Goal: Transaction & Acquisition: Purchase product/service

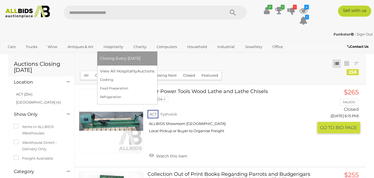
scroll to position [28, 0]
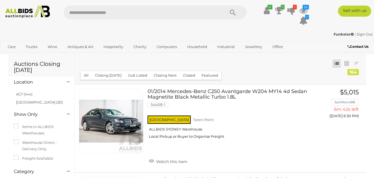
scroll to position [28, 0]
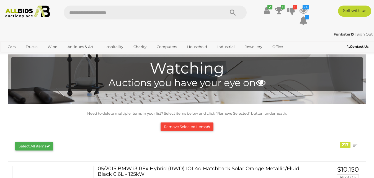
scroll to position [1794, 0]
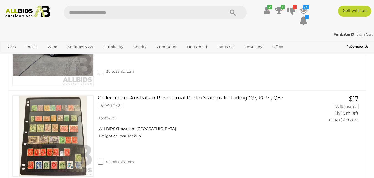
scroll to position [284, 0]
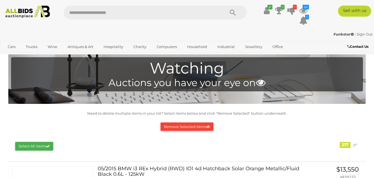
scroll to position [155, 0]
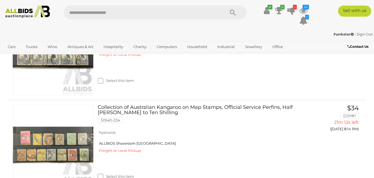
scroll to position [703, 0]
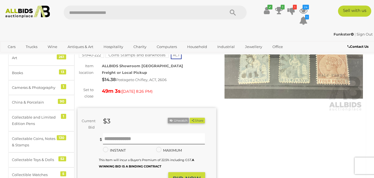
scroll to position [71, 0]
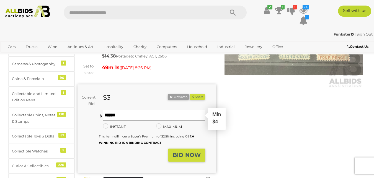
click at [139, 109] on input "text" at bounding box center [154, 114] width 102 height 11
type input "**"
click at [178, 152] on strong "BID NOW" at bounding box center [187, 154] width 28 height 7
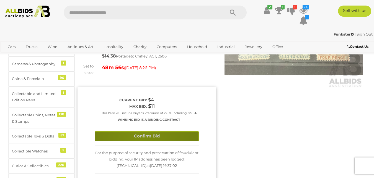
click at [139, 131] on button "Confirm Bid" at bounding box center [147, 136] width 104 height 10
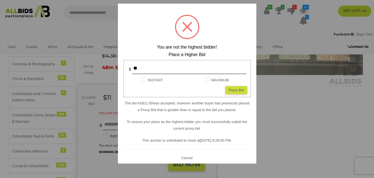
click at [190, 158] on button "Cancel" at bounding box center [187, 157] width 14 height 7
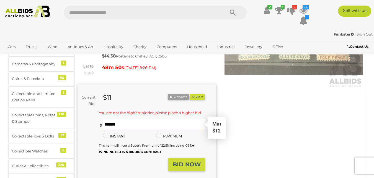
click at [157, 119] on input "text" at bounding box center [154, 124] width 102 height 11
type input "**"
click at [195, 161] on strong "BID NOW" at bounding box center [187, 164] width 28 height 7
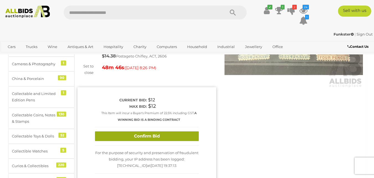
click at [156, 131] on button "Confirm Bid" at bounding box center [147, 136] width 104 height 10
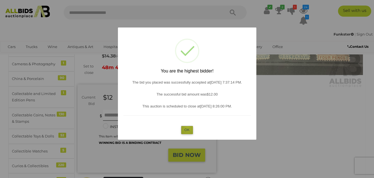
click at [188, 127] on button "OK" at bounding box center [187, 130] width 12 height 8
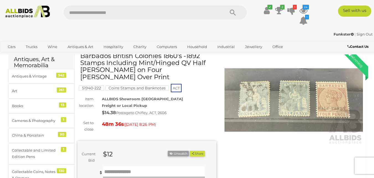
scroll to position [0, 0]
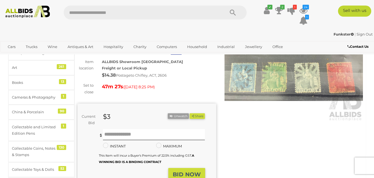
scroll to position [47, 0]
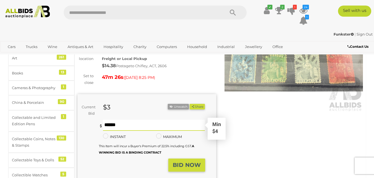
click at [134, 127] on input "text" at bounding box center [154, 124] width 102 height 11
type input "**"
click at [180, 168] on strong "BID NOW" at bounding box center [187, 164] width 28 height 7
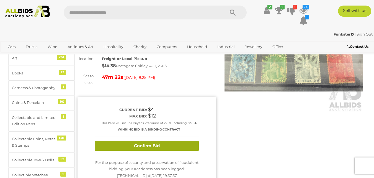
click at [144, 148] on button "Confirm Bid" at bounding box center [147, 146] width 104 height 10
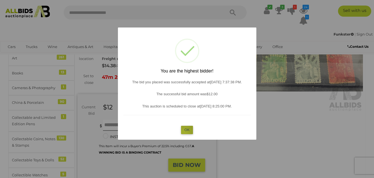
click at [185, 131] on button "OK" at bounding box center [187, 130] width 12 height 8
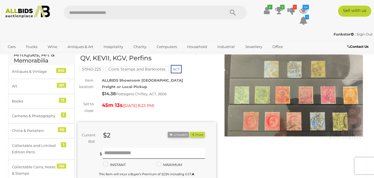
scroll to position [23, 0]
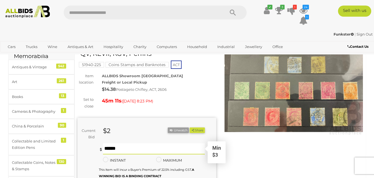
click at [125, 148] on input "text" at bounding box center [154, 148] width 102 height 11
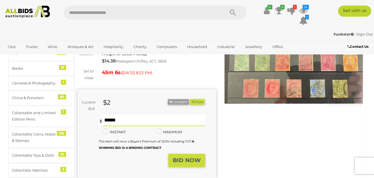
scroll to position [84, 0]
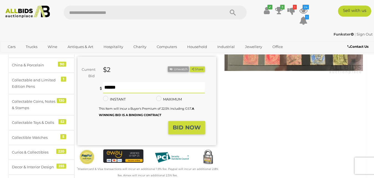
type input "**"
click at [186, 131] on strong "BID NOW" at bounding box center [187, 127] width 28 height 7
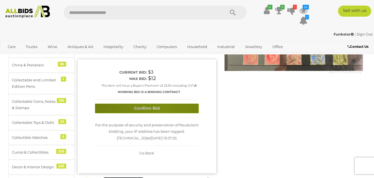
click at [160, 112] on button "Confirm Bid" at bounding box center [147, 108] width 104 height 10
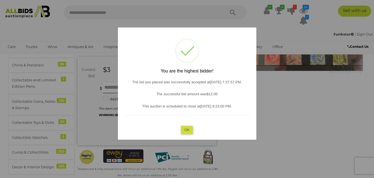
click at [188, 131] on button "OK" at bounding box center [187, 130] width 12 height 8
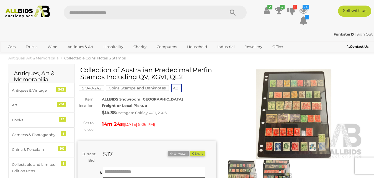
click at [283, 103] on img at bounding box center [294, 114] width 139 height 90
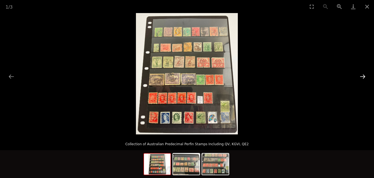
click at [362, 77] on button "Next slide" at bounding box center [363, 76] width 12 height 11
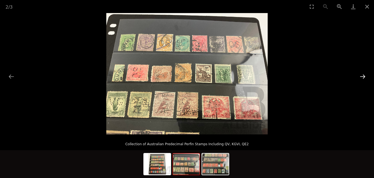
click at [362, 77] on button "Next slide" at bounding box center [363, 76] width 12 height 11
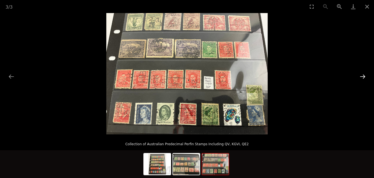
click at [362, 77] on button "Next slide" at bounding box center [363, 76] width 12 height 11
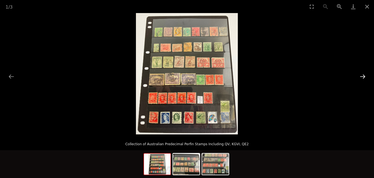
click at [362, 77] on button "Next slide" at bounding box center [363, 76] width 12 height 11
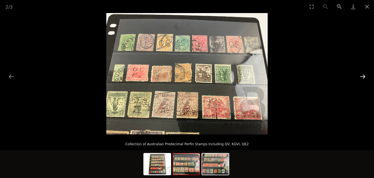
click at [362, 77] on button "Next slide" at bounding box center [363, 76] width 12 height 11
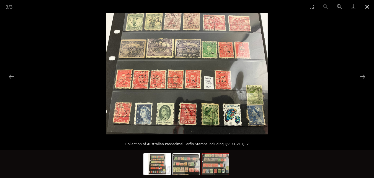
click at [368, 7] on button "Close gallery" at bounding box center [368, 6] width 14 height 13
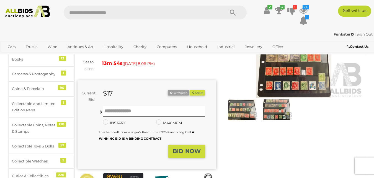
scroll to position [52, 0]
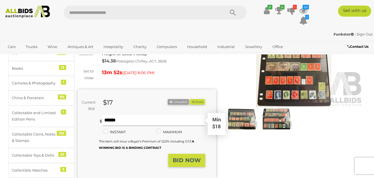
click at [120, 123] on input "text" at bounding box center [154, 120] width 102 height 11
type input "**"
click at [197, 160] on strong "BID NOW" at bounding box center [187, 160] width 28 height 7
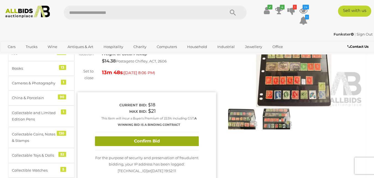
click at [153, 144] on button "Confirm Bid" at bounding box center [147, 141] width 104 height 10
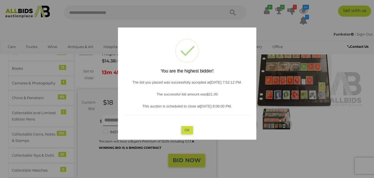
click at [192, 128] on button "OK" at bounding box center [187, 130] width 12 height 8
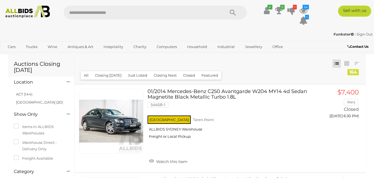
scroll to position [28, 0]
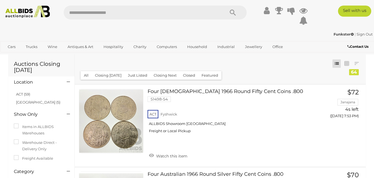
scroll to position [28, 0]
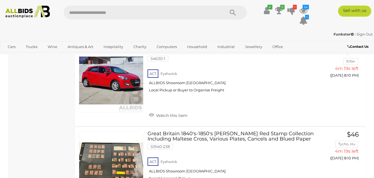
scroll to position [870, 0]
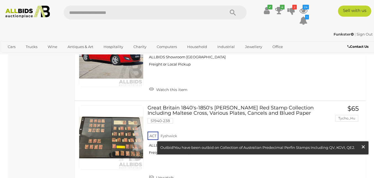
click at [362, 145] on span "×" at bounding box center [363, 146] width 5 height 11
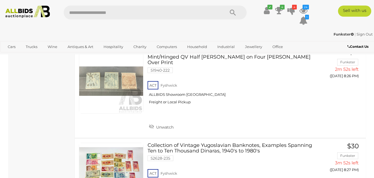
scroll to position [2424, 0]
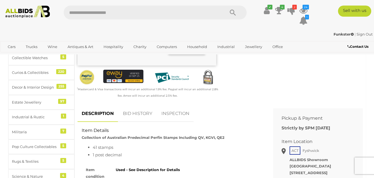
scroll to position [192, 0]
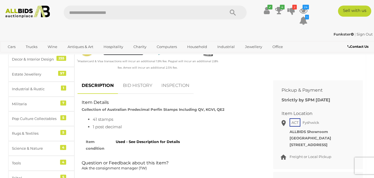
click at [144, 87] on link "BID HISTORY" at bounding box center [138, 85] width 38 height 16
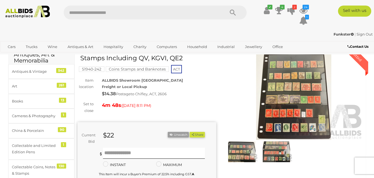
scroll to position [37, 0]
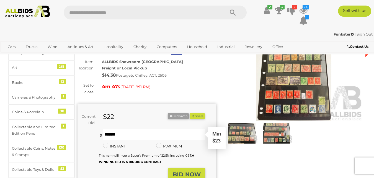
click at [120, 136] on input "text" at bounding box center [154, 134] width 102 height 11
type input "**"
click at [183, 173] on strong "BID NOW" at bounding box center [187, 174] width 28 height 7
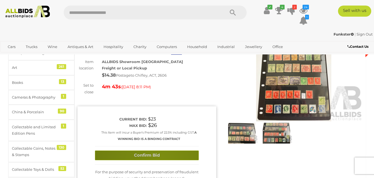
click at [162, 156] on button "Confirm Bid" at bounding box center [147, 155] width 104 height 10
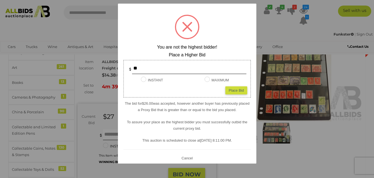
click at [185, 157] on button "Cancel" at bounding box center [187, 157] width 14 height 7
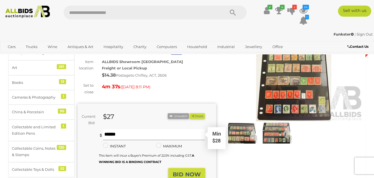
click at [114, 136] on input "text" at bounding box center [154, 134] width 102 height 11
type input "**"
click at [178, 173] on strong "BID NOW" at bounding box center [187, 174] width 28 height 7
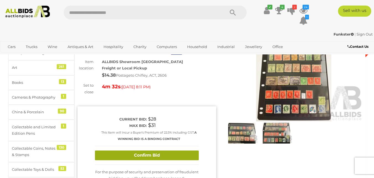
click at [150, 154] on button "Confirm Bid" at bounding box center [147, 155] width 104 height 10
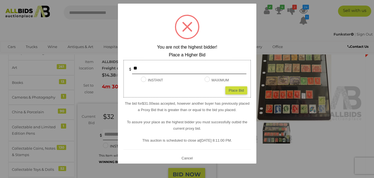
click at [185, 157] on button "Cancel" at bounding box center [187, 157] width 14 height 7
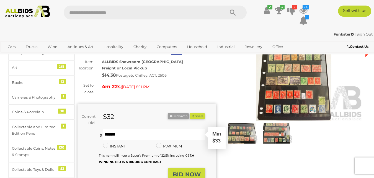
click at [137, 137] on input "text" at bounding box center [154, 134] width 102 height 11
type input "**"
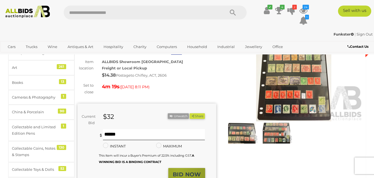
click at [179, 174] on strong "BID NOW" at bounding box center [187, 174] width 28 height 7
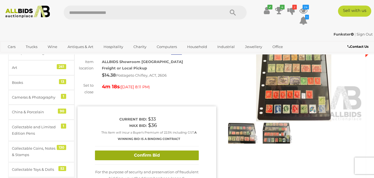
click at [142, 155] on button "Confirm Bid" at bounding box center [147, 155] width 104 height 10
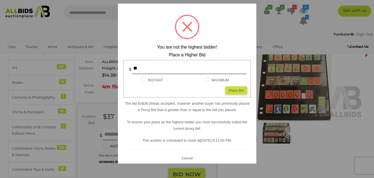
click at [185, 158] on button "Cancel" at bounding box center [187, 157] width 14 height 7
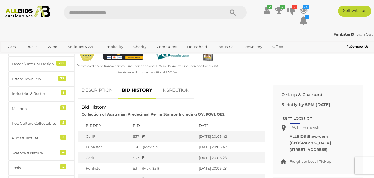
scroll to position [178, 0]
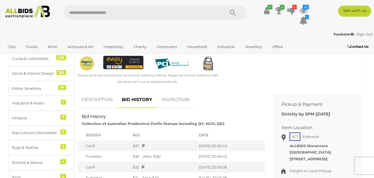
click at [100, 100] on link "DESCRIPTION" at bounding box center [97, 99] width 39 height 16
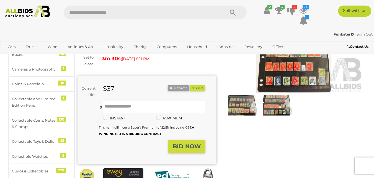
scroll to position [56, 0]
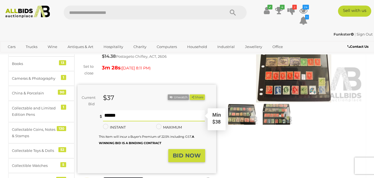
click at [114, 120] on input "text" at bounding box center [154, 115] width 102 height 11
type input "**"
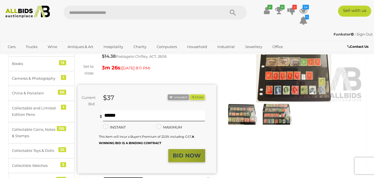
click at [180, 159] on strong "BID NOW" at bounding box center [187, 155] width 28 height 7
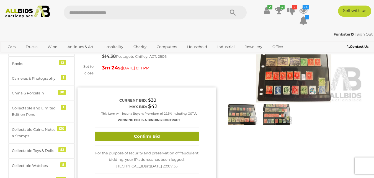
click at [146, 136] on button "Confirm Bid" at bounding box center [147, 136] width 104 height 10
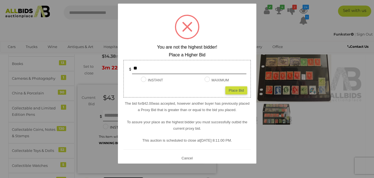
click at [185, 157] on button "Cancel" at bounding box center [187, 157] width 14 height 7
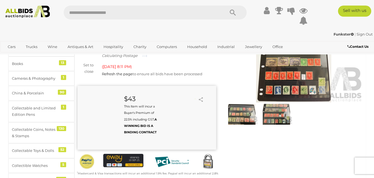
scroll to position [56, 0]
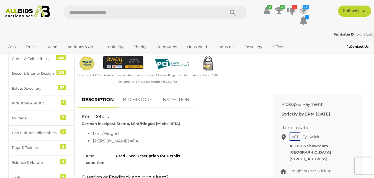
scroll to position [210, 0]
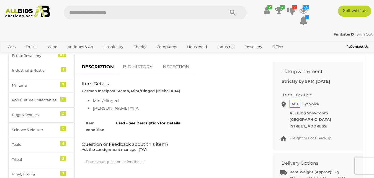
click at [142, 67] on link "BID HISTORY" at bounding box center [138, 67] width 38 height 16
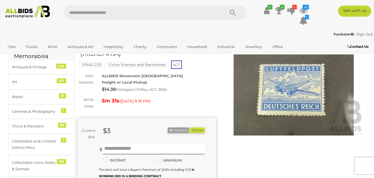
scroll to position [14, 0]
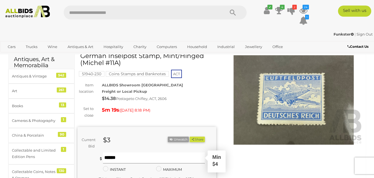
click at [133, 160] on input "text" at bounding box center [154, 157] width 102 height 11
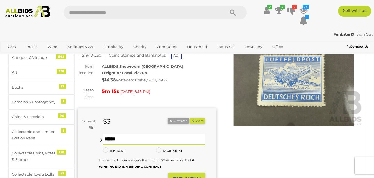
scroll to position [47, 0]
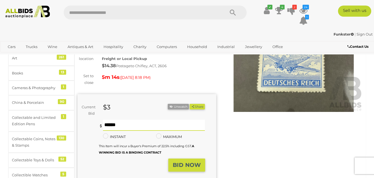
type input "*"
click at [181, 168] on strong "BID NOW" at bounding box center [187, 164] width 28 height 7
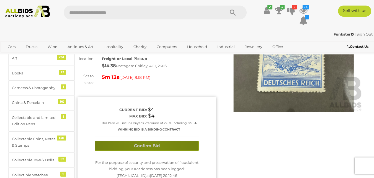
click at [150, 145] on button "Confirm Bid" at bounding box center [147, 146] width 104 height 10
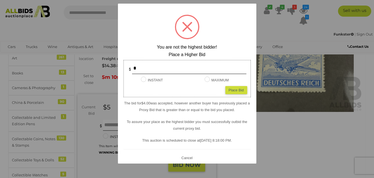
click at [188, 155] on button "Cancel" at bounding box center [187, 157] width 14 height 7
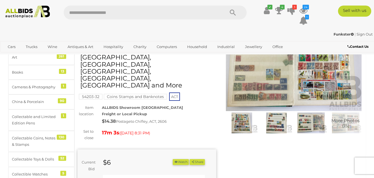
scroll to position [34, 0]
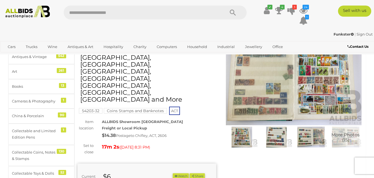
click at [296, 76] on img at bounding box center [294, 81] width 139 height 90
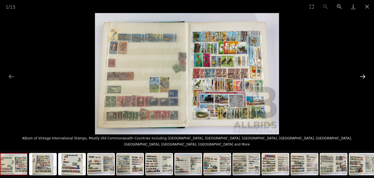
click at [362, 76] on button "Next slide" at bounding box center [363, 76] width 12 height 11
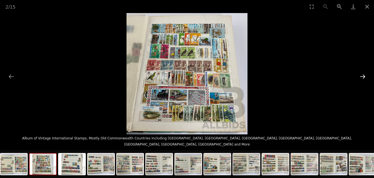
click at [362, 76] on button "Next slide" at bounding box center [363, 76] width 12 height 11
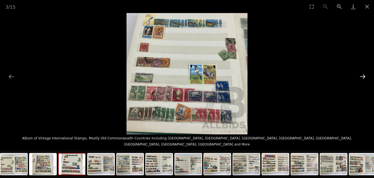
click at [362, 76] on button "Next slide" at bounding box center [363, 76] width 12 height 11
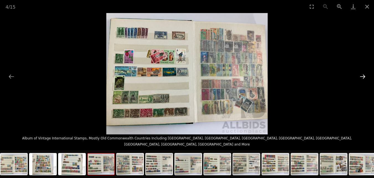
click at [362, 76] on button "Next slide" at bounding box center [363, 76] width 12 height 11
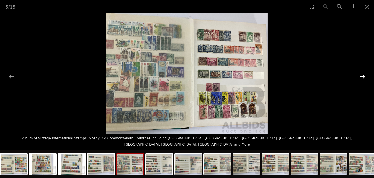
click at [362, 76] on button "Next slide" at bounding box center [363, 76] width 12 height 11
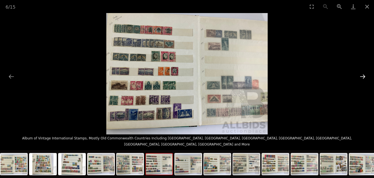
click at [362, 76] on button "Next slide" at bounding box center [363, 76] width 12 height 11
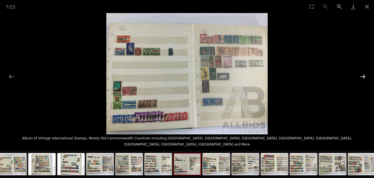
click at [362, 77] on button "Next slide" at bounding box center [363, 76] width 12 height 11
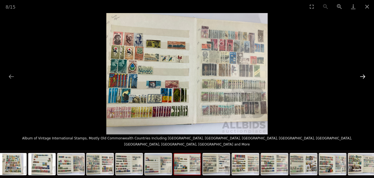
click at [362, 77] on button "Next slide" at bounding box center [363, 76] width 12 height 11
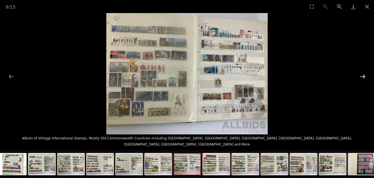
click at [362, 78] on button "Next slide" at bounding box center [363, 76] width 12 height 11
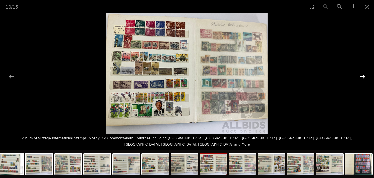
click at [362, 78] on button "Next slide" at bounding box center [363, 76] width 12 height 11
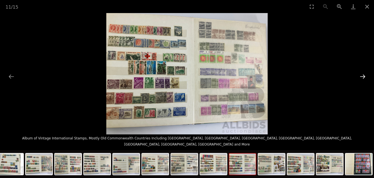
click at [361, 79] on button "Next slide" at bounding box center [363, 76] width 12 height 11
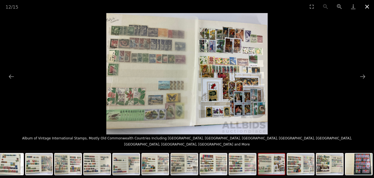
click at [367, 7] on button "Close gallery" at bounding box center [368, 6] width 14 height 13
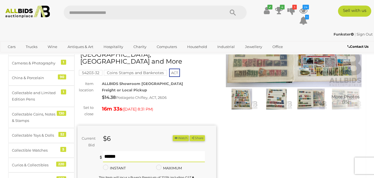
scroll to position [95, 0]
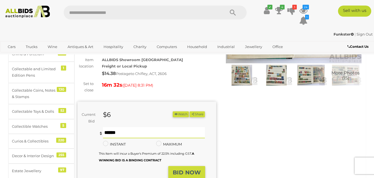
type input "**"
click at [183, 169] on strong "BID NOW" at bounding box center [187, 172] width 28 height 7
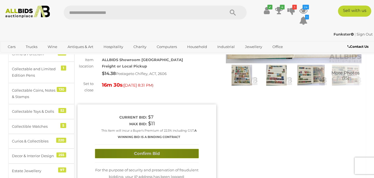
click at [157, 149] on button "Confirm Bid" at bounding box center [147, 154] width 104 height 10
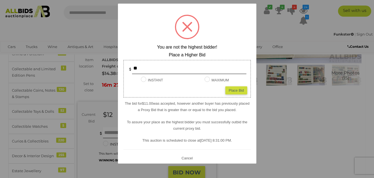
click at [185, 158] on button "Cancel" at bounding box center [187, 157] width 14 height 7
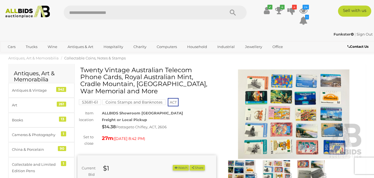
click at [292, 110] on img at bounding box center [294, 114] width 139 height 90
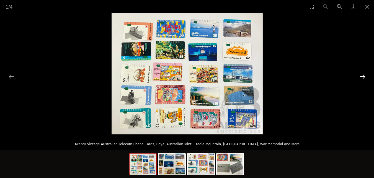
click at [362, 76] on button "Next slide" at bounding box center [363, 76] width 12 height 11
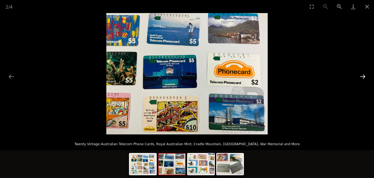
click at [362, 76] on button "Next slide" at bounding box center [363, 76] width 12 height 11
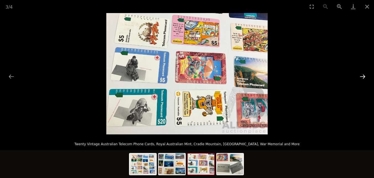
click at [362, 76] on button "Next slide" at bounding box center [363, 76] width 12 height 11
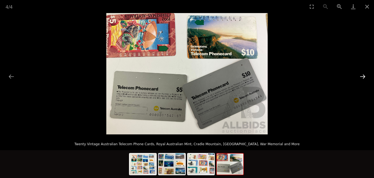
click at [362, 76] on button "Next slide" at bounding box center [363, 76] width 12 height 11
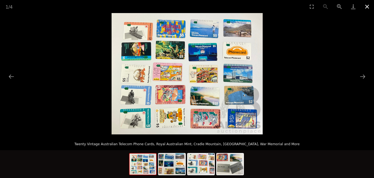
click at [369, 7] on button "Close gallery" at bounding box center [368, 6] width 14 height 13
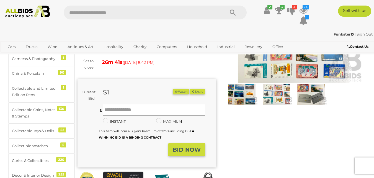
scroll to position [104, 0]
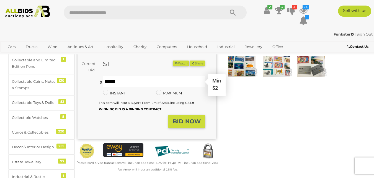
click at [121, 82] on input "text" at bounding box center [154, 81] width 102 height 11
type input "*"
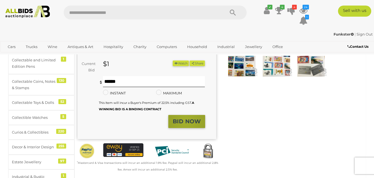
click at [186, 121] on strong "BID NOW" at bounding box center [187, 121] width 28 height 7
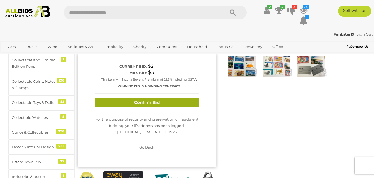
click at [155, 102] on button "Confirm Bid" at bounding box center [147, 103] width 104 height 10
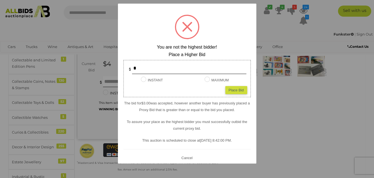
click at [186, 157] on button "Cancel" at bounding box center [187, 157] width 14 height 7
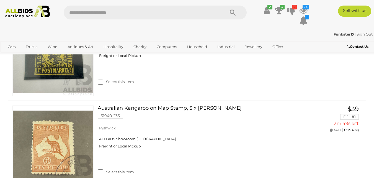
scroll to position [624, 0]
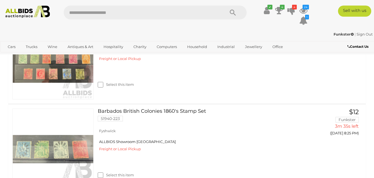
scroll to position [162, 0]
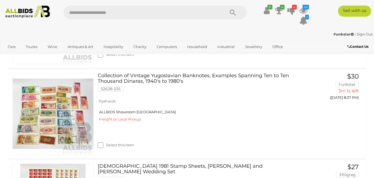
scroll to position [262, 0]
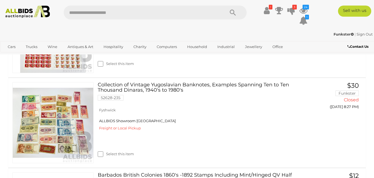
scroll to position [539, 0]
